Goal: Information Seeking & Learning: Learn about a topic

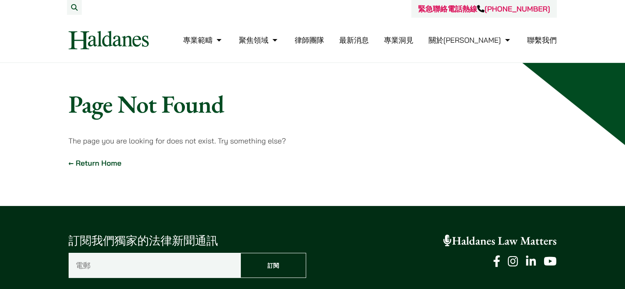
click at [324, 41] on link "律師團隊" at bounding box center [310, 39] width 30 height 9
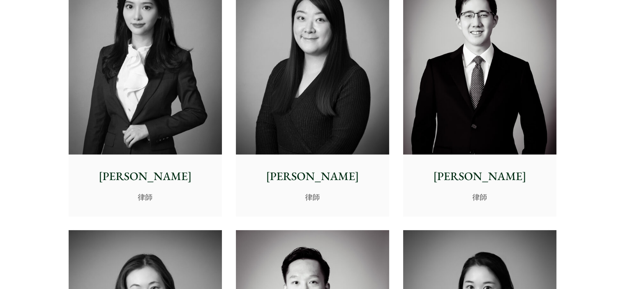
scroll to position [2466, 0]
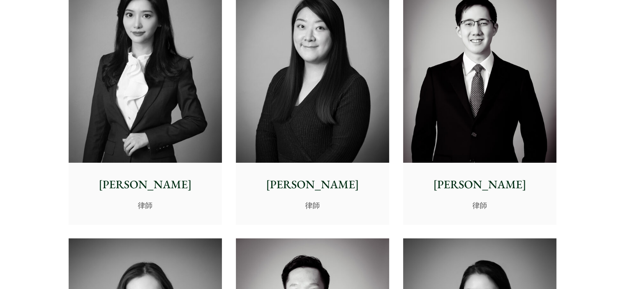
click at [350, 90] on img at bounding box center [312, 67] width 153 height 192
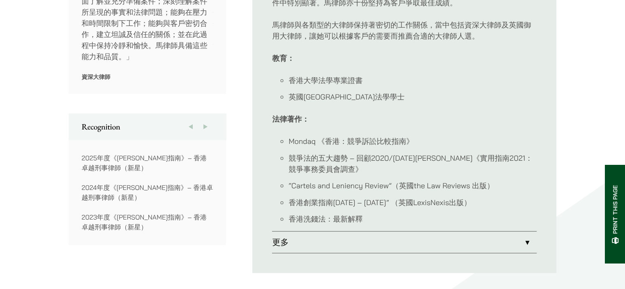
scroll to position [575, 0]
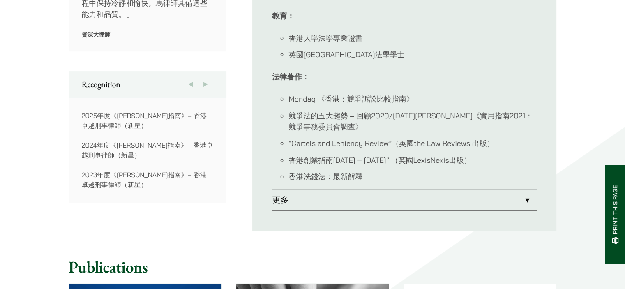
click at [281, 189] on link "更多" at bounding box center [404, 199] width 265 height 21
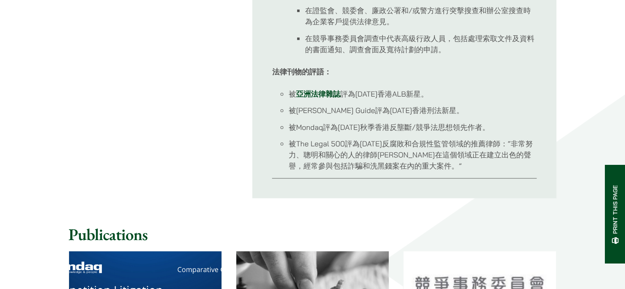
scroll to position [658, 0]
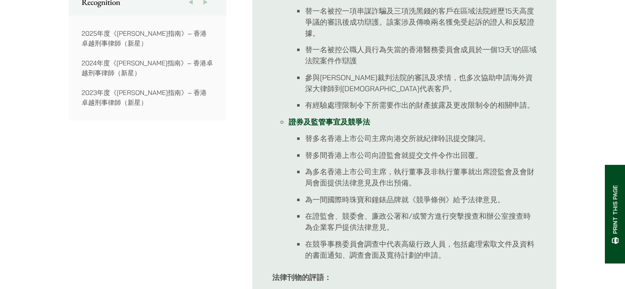
drag, startPoint x: 448, startPoint y: 9, endPoint x: 161, endPoint y: 174, distance: 330.8
click at [160, 175] on div "Previous Recognition Next 2023年度《亞洲法律雜誌》– 新星（香港） 2025年度《[PERSON_NAME]指南》– 香港卓越刑…" at bounding box center [148, 196] width 158 height 415
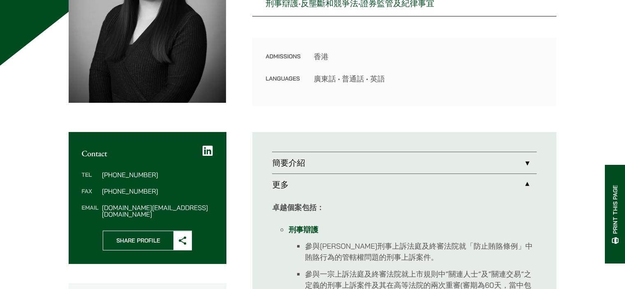
scroll to position [82, 0]
